Goal: Task Accomplishment & Management: Manage account settings

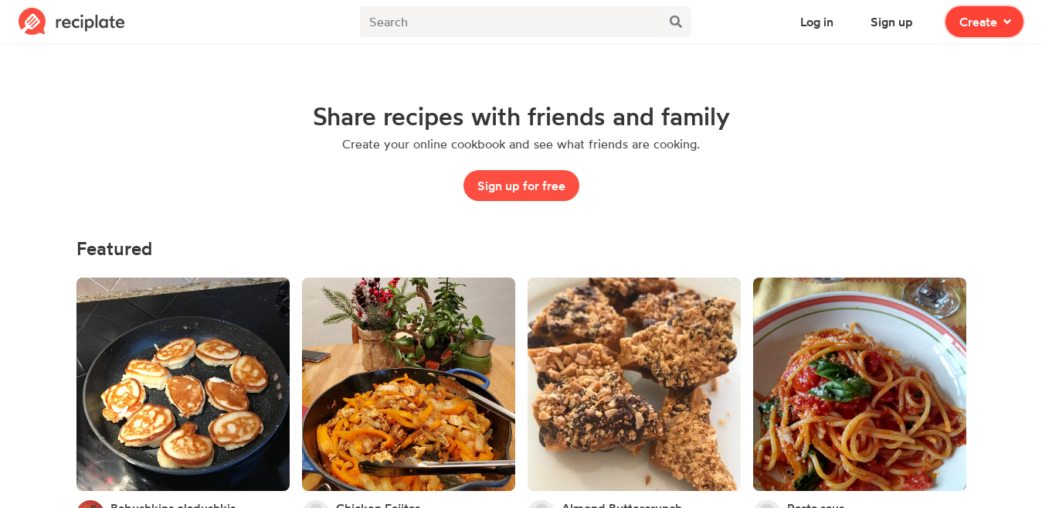
click at [1001, 32] on button "Create" at bounding box center [985, 21] width 78 height 31
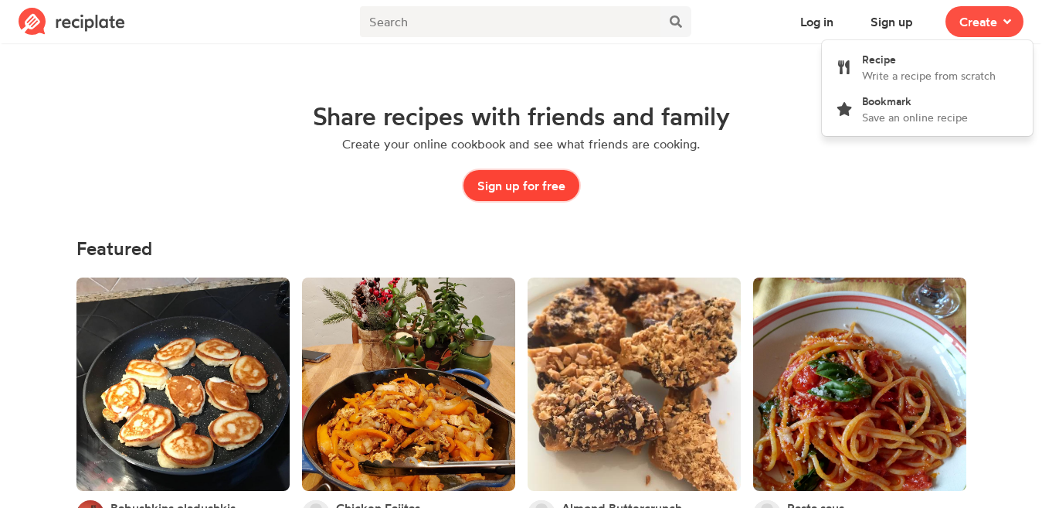
click at [548, 187] on button "Sign up for free" at bounding box center [522, 185] width 116 height 31
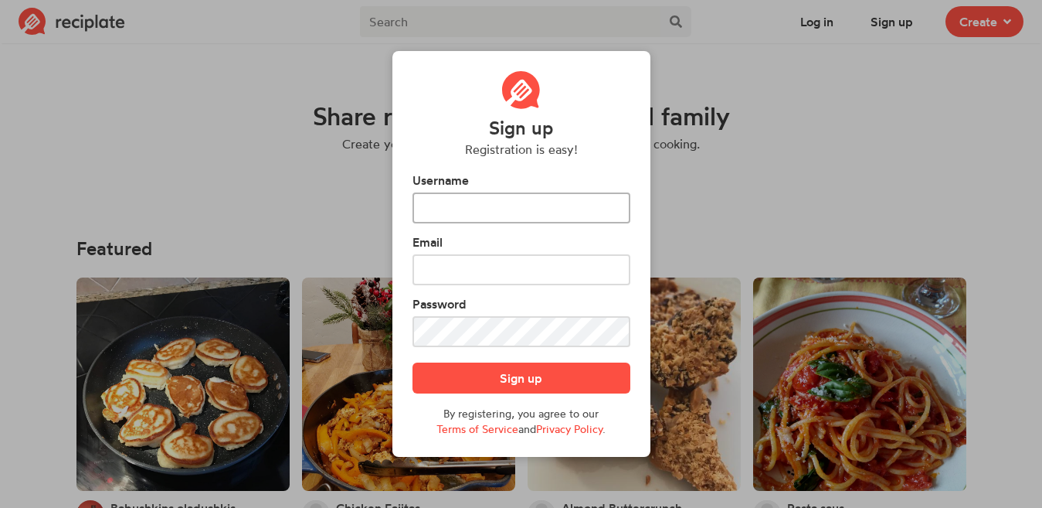
click at [492, 207] on input "text" at bounding box center [522, 207] width 218 height 31
type input "AddMe"
click at [458, 271] on input "text" at bounding box center [522, 269] width 218 height 31
type input "digitaladdmefoods@gmail.com"
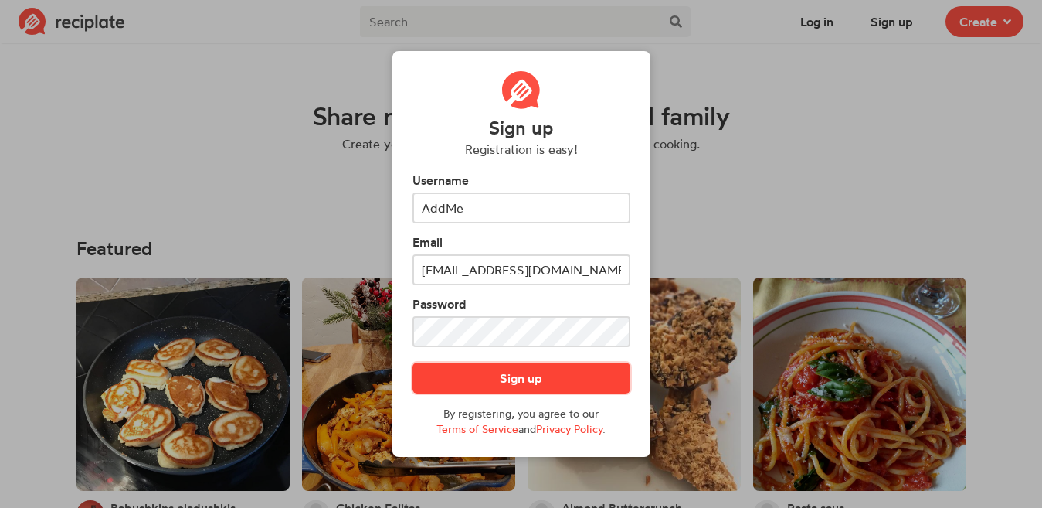
click at [558, 377] on button "Sign up" at bounding box center [522, 377] width 218 height 31
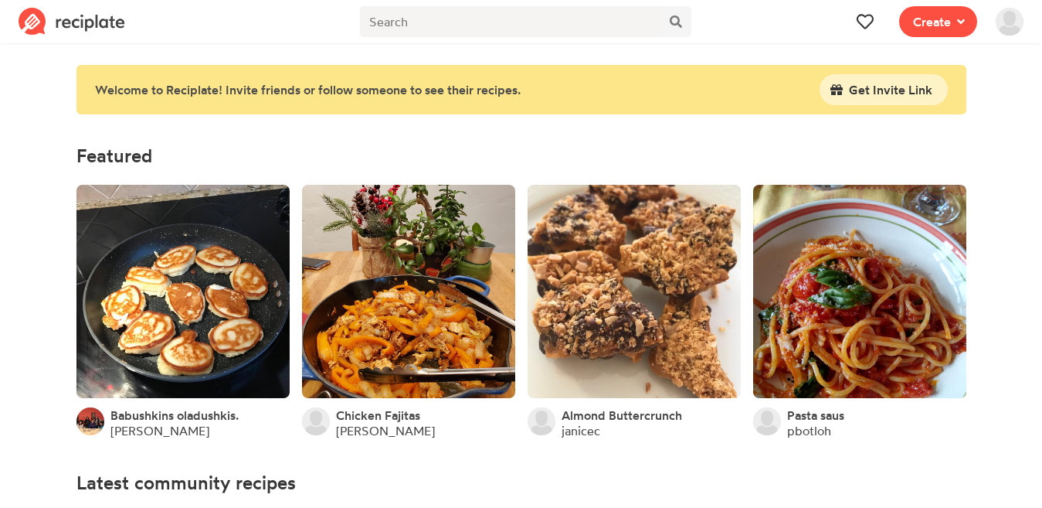
click at [1003, 34] on img at bounding box center [1010, 22] width 28 height 28
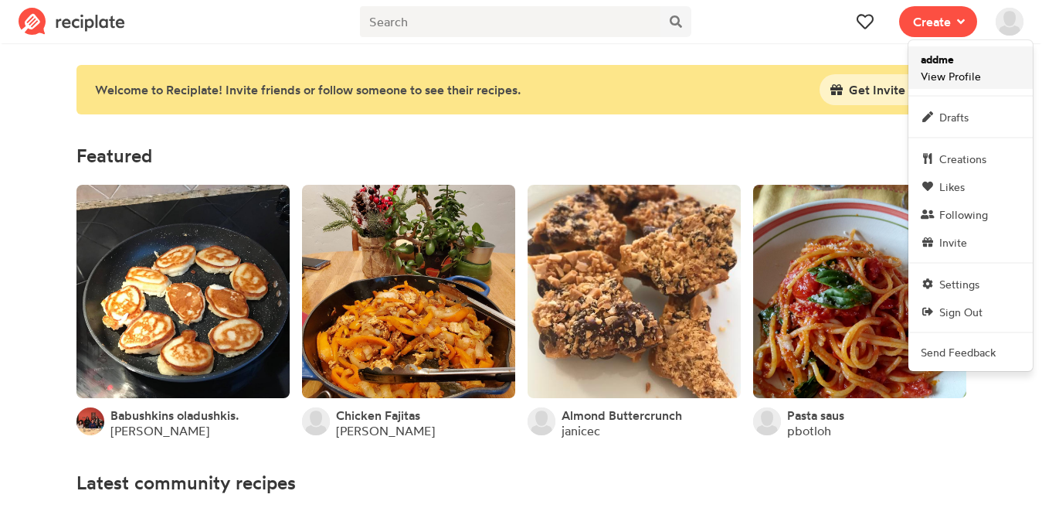
click at [972, 66] on span "addme View Profile" at bounding box center [951, 67] width 60 height 33
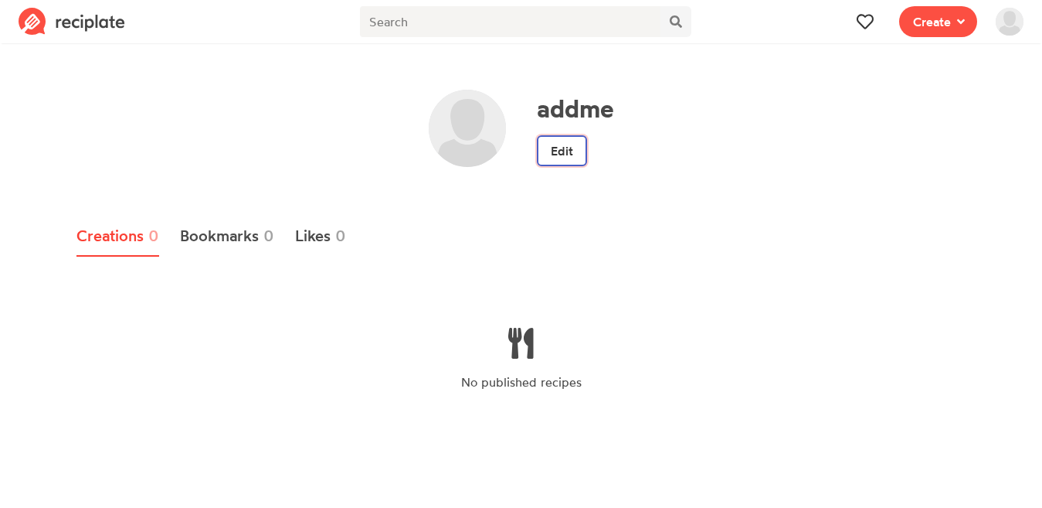
click at [553, 152] on link "Edit" at bounding box center [562, 150] width 50 height 31
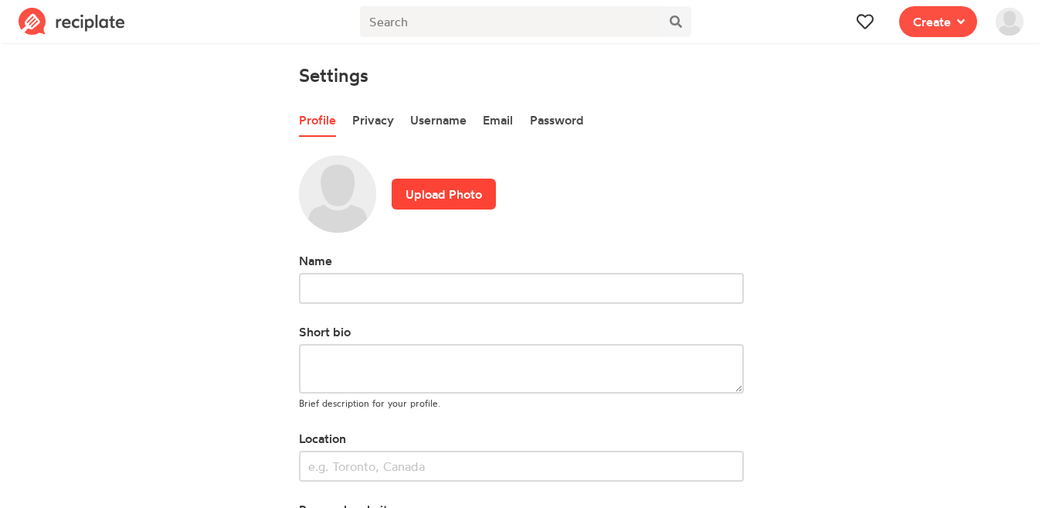
click at [430, 189] on label "Upload Photo" at bounding box center [444, 194] width 104 height 31
click at [0, 0] on input "Upload Photo" at bounding box center [0, 0] width 0 height 0
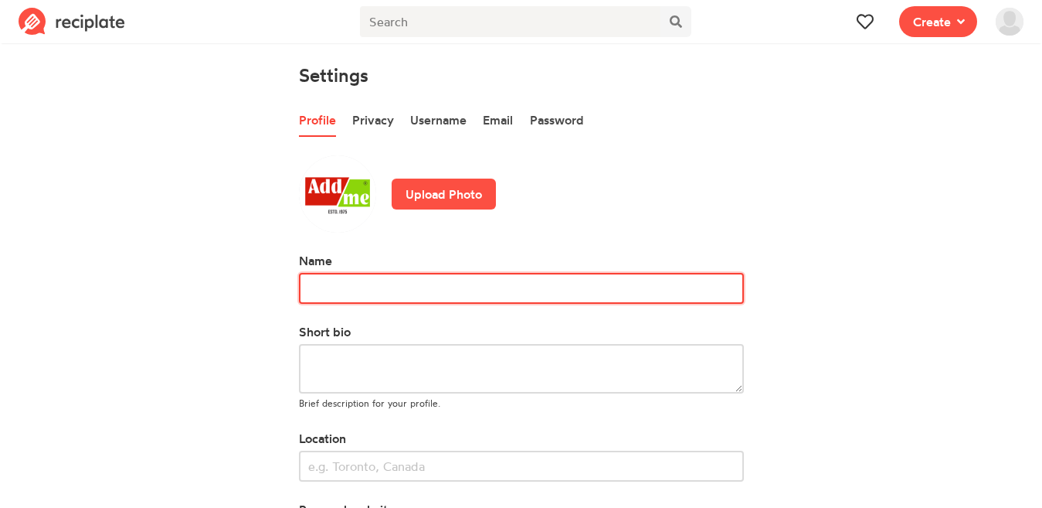
click at [364, 291] on input "text" at bounding box center [521, 288] width 445 height 31
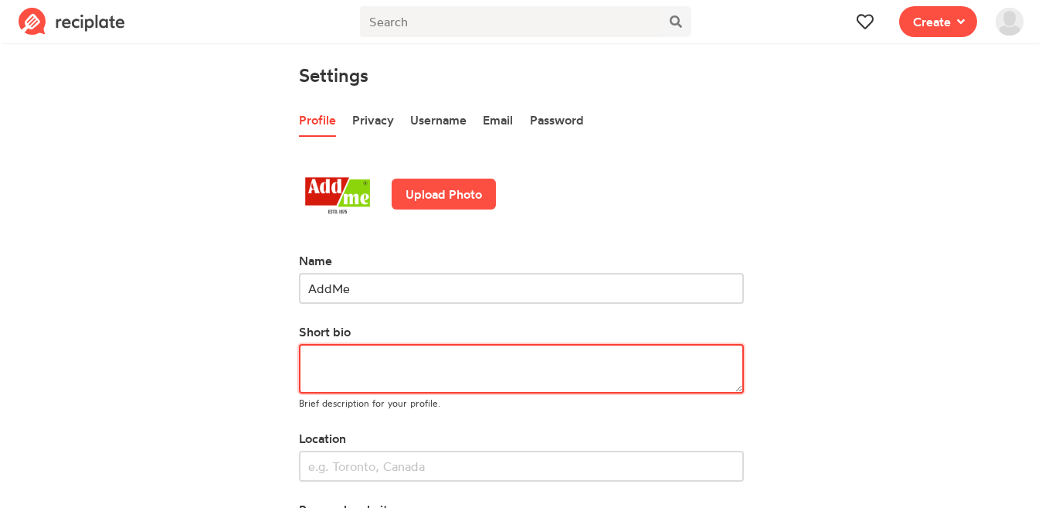
click at [379, 370] on textarea at bounding box center [521, 368] width 445 height 49
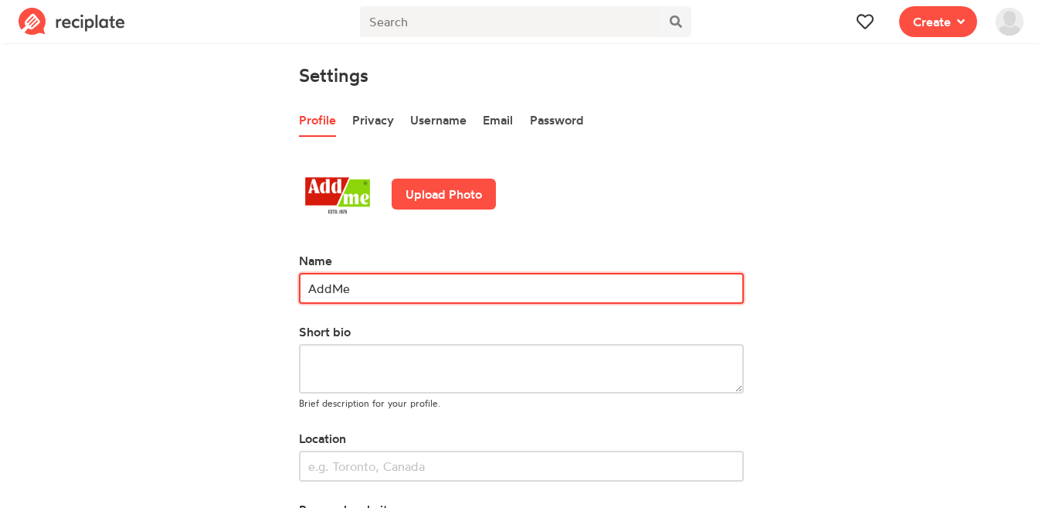
click at [362, 298] on input "AddMe" at bounding box center [521, 288] width 445 height 31
type input "AddMeFoods"
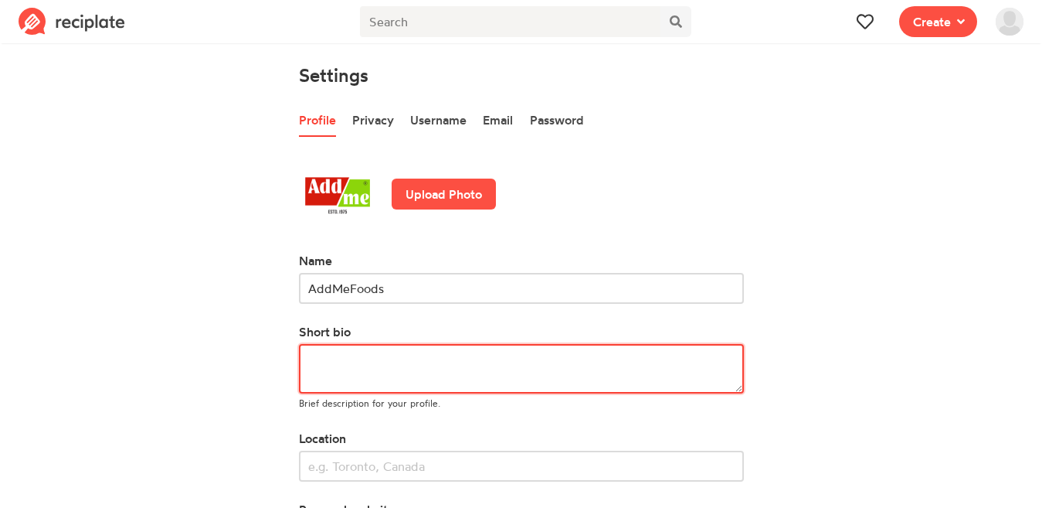
click at [378, 362] on textarea at bounding box center [521, 368] width 445 height 49
paste textarea "Add Me Foods – Bringing back the authentic taste of homemade Indian pickles and…"
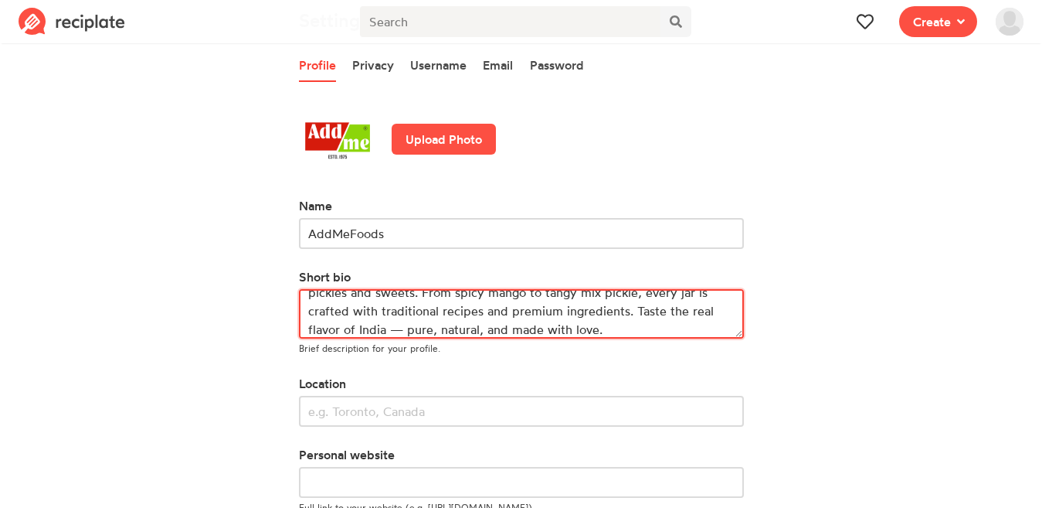
scroll to position [142, 0]
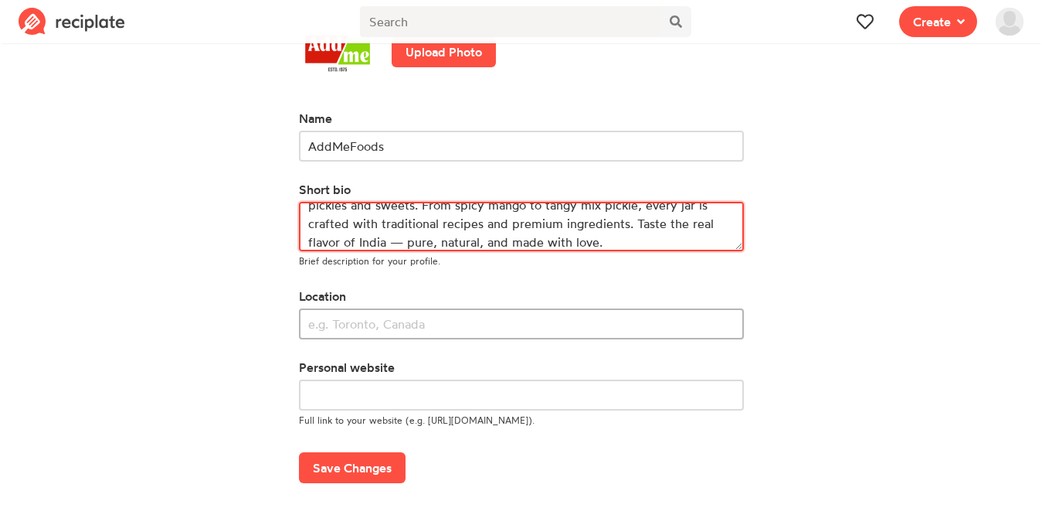
type textarea "Add Me Foods – Bringing back the authentic taste of homemade Indian pickles and…"
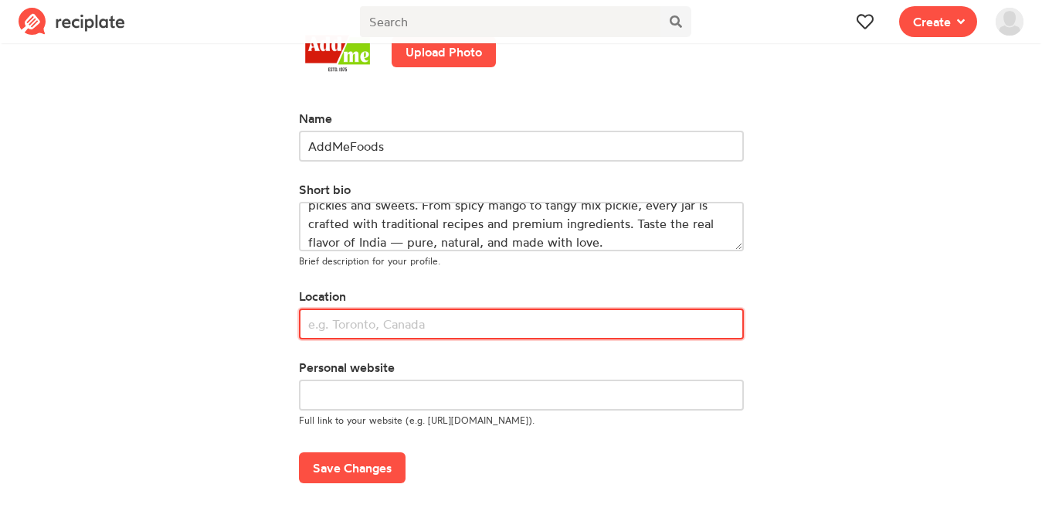
click at [372, 322] on input "text" at bounding box center [521, 323] width 445 height 31
type input "S"
type input "I"
type input "S"
type input "gali no 6 mundkha [GEOGRAPHIC_DATA]"
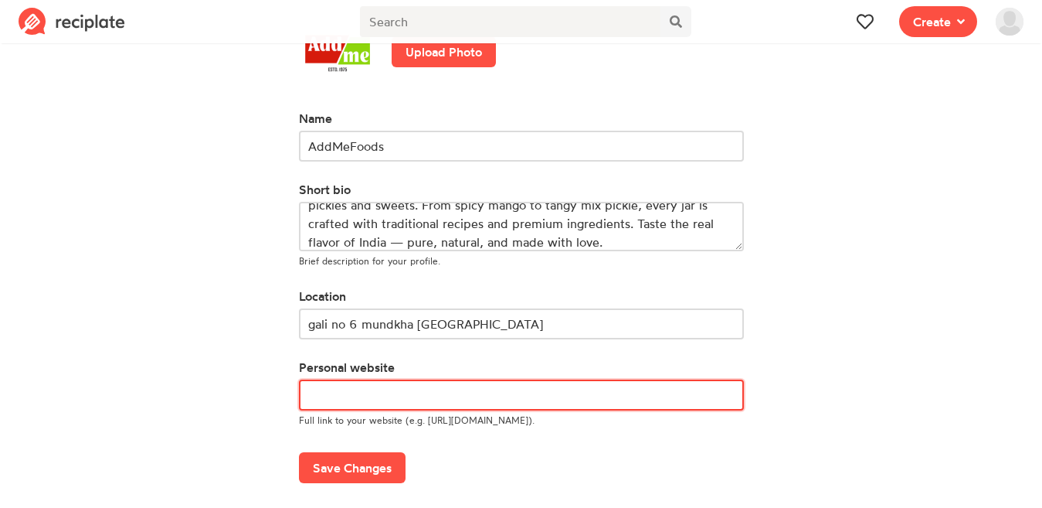
click at [352, 397] on input "text" at bounding box center [521, 394] width 445 height 31
type input "h"
click at [326, 405] on input "text" at bounding box center [521, 394] width 445 height 31
paste input "[URL][DOMAIN_NAME]"
type input "[URL][DOMAIN_NAME]"
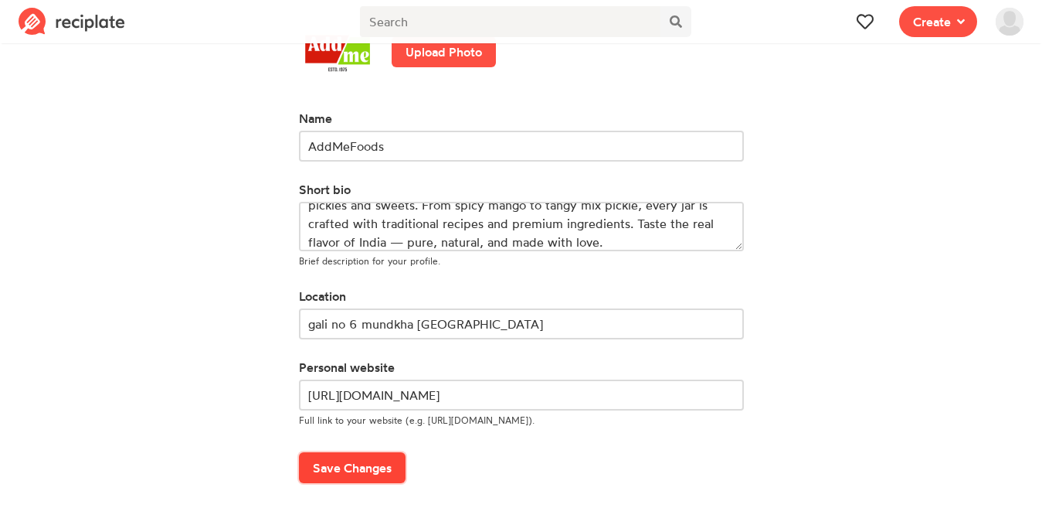
click at [345, 462] on button "Save Changes" at bounding box center [352, 467] width 107 height 31
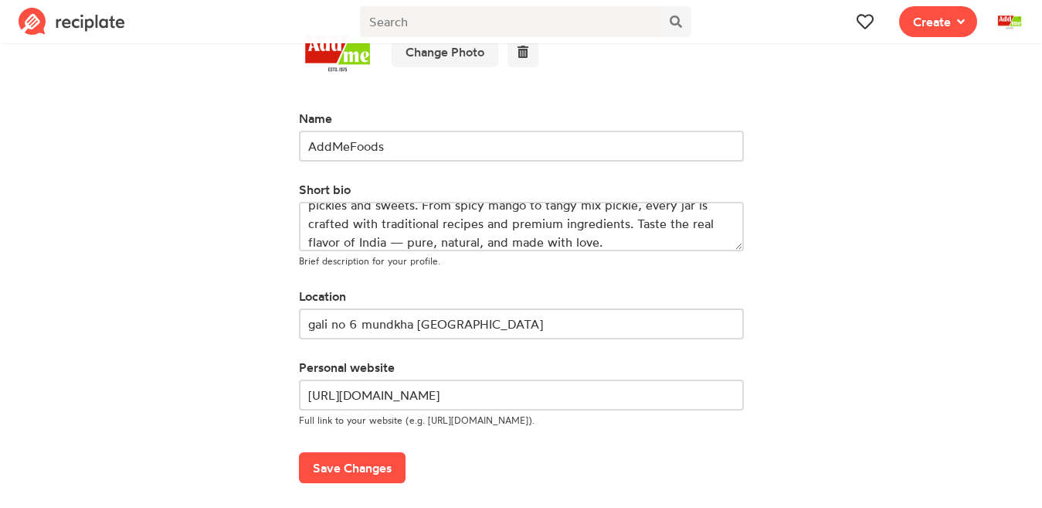
click at [1025, 20] on span at bounding box center [1010, 21] width 46 height 43
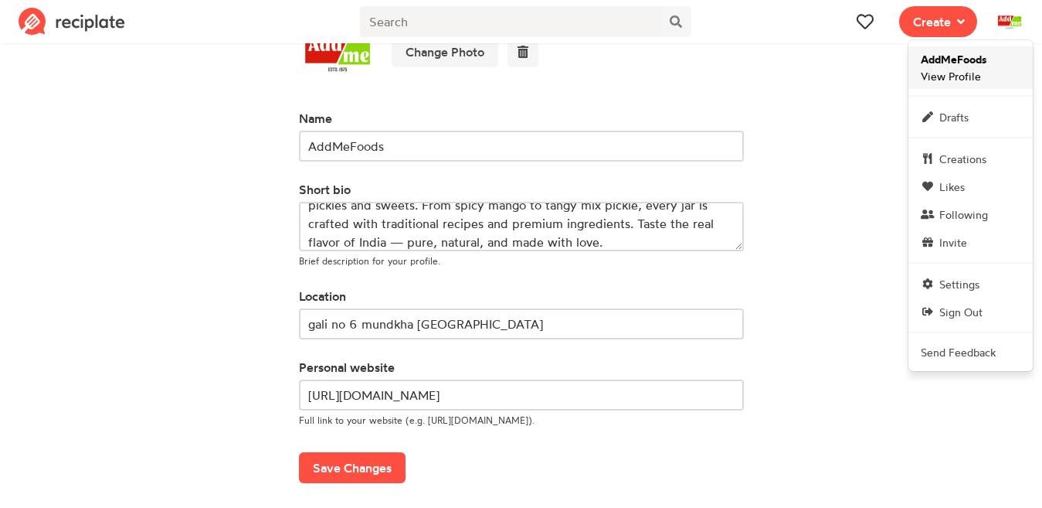
click at [964, 80] on span "AddMeFoods View Profile" at bounding box center [954, 67] width 66 height 33
